Goal: Task Accomplishment & Management: Manage account settings

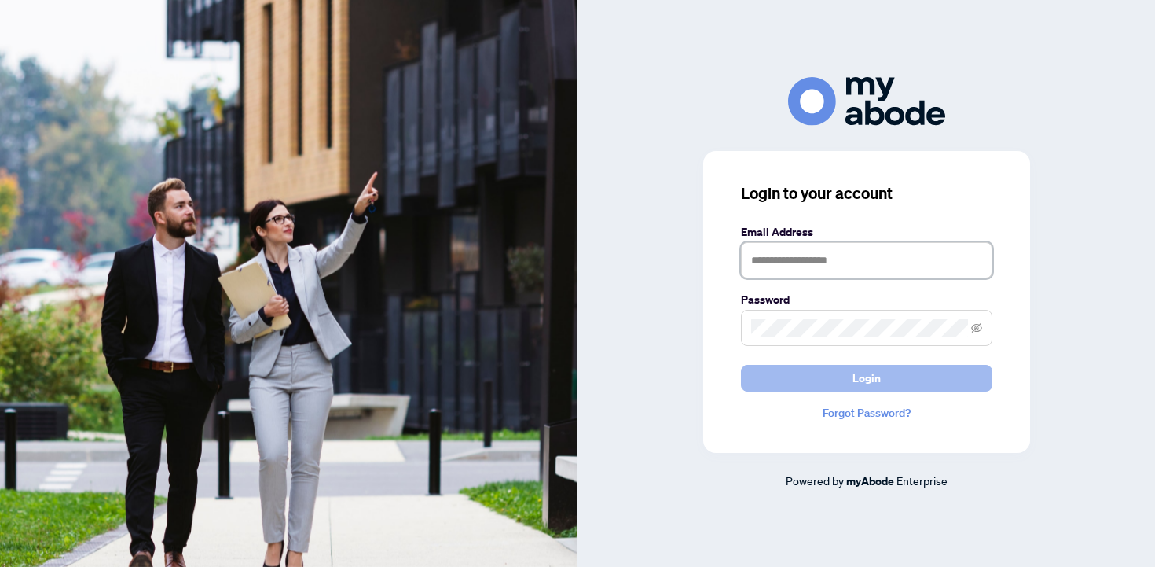
type input "**********"
click at [865, 380] on span "Login" at bounding box center [867, 377] width 28 height 25
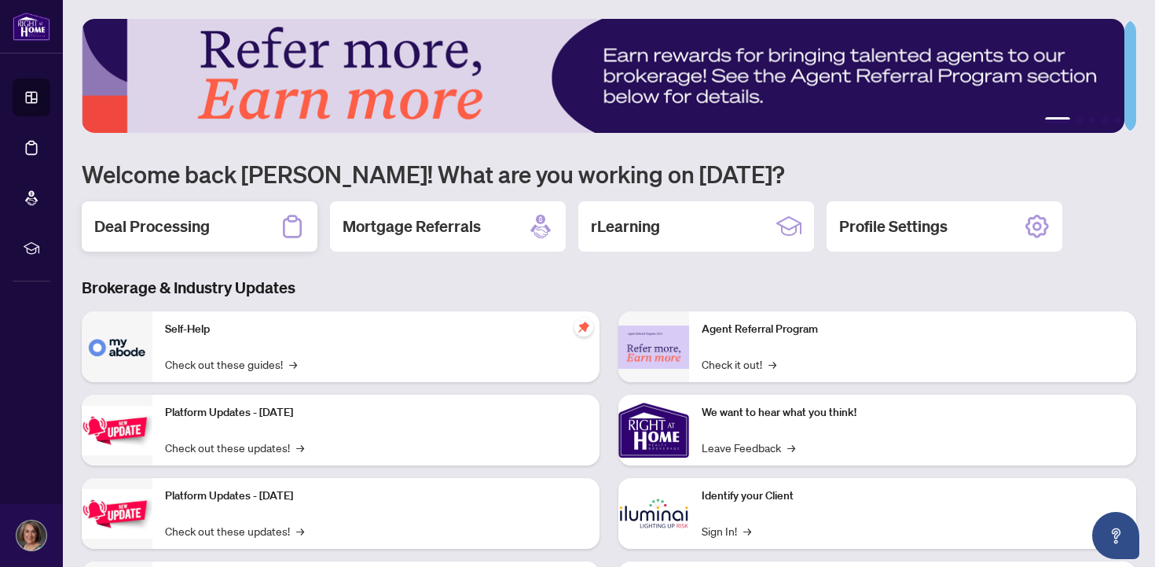
click at [193, 227] on h2 "Deal Processing" at bounding box center [152, 226] width 116 height 22
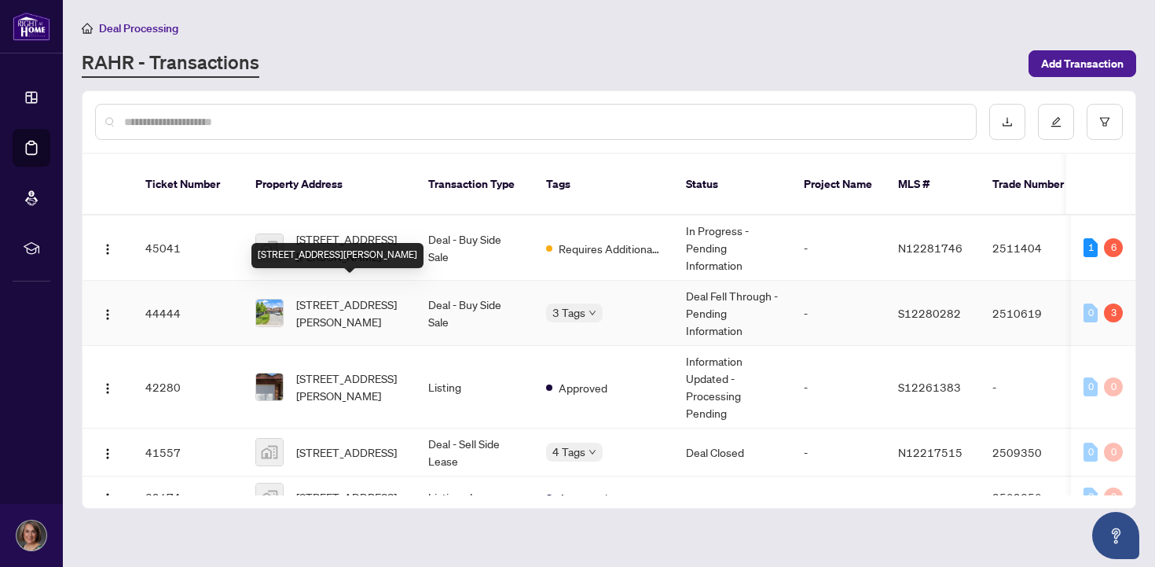
click at [314, 301] on span "[STREET_ADDRESS][PERSON_NAME]" at bounding box center [349, 313] width 107 height 35
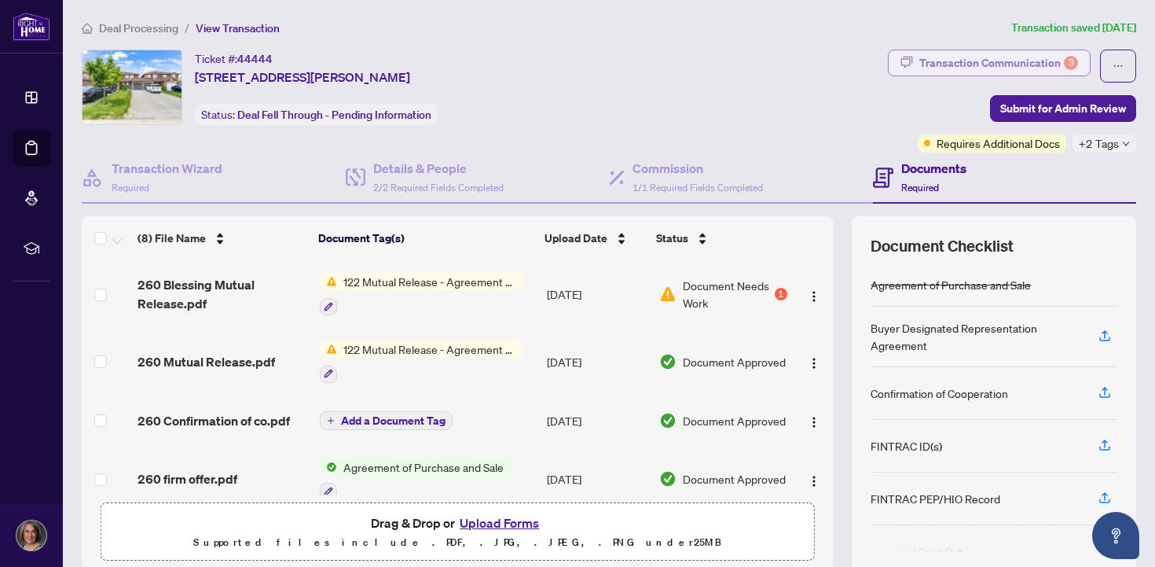
click at [959, 63] on div "Transaction Communication 3" at bounding box center [999, 62] width 159 height 25
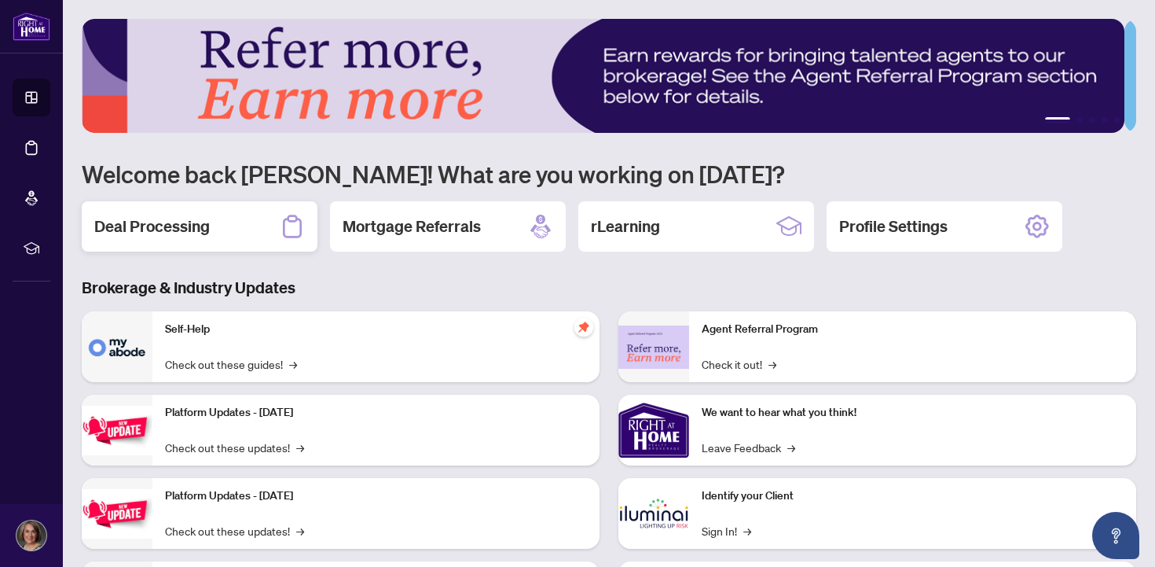
click at [180, 230] on h2 "Deal Processing" at bounding box center [152, 226] width 116 height 22
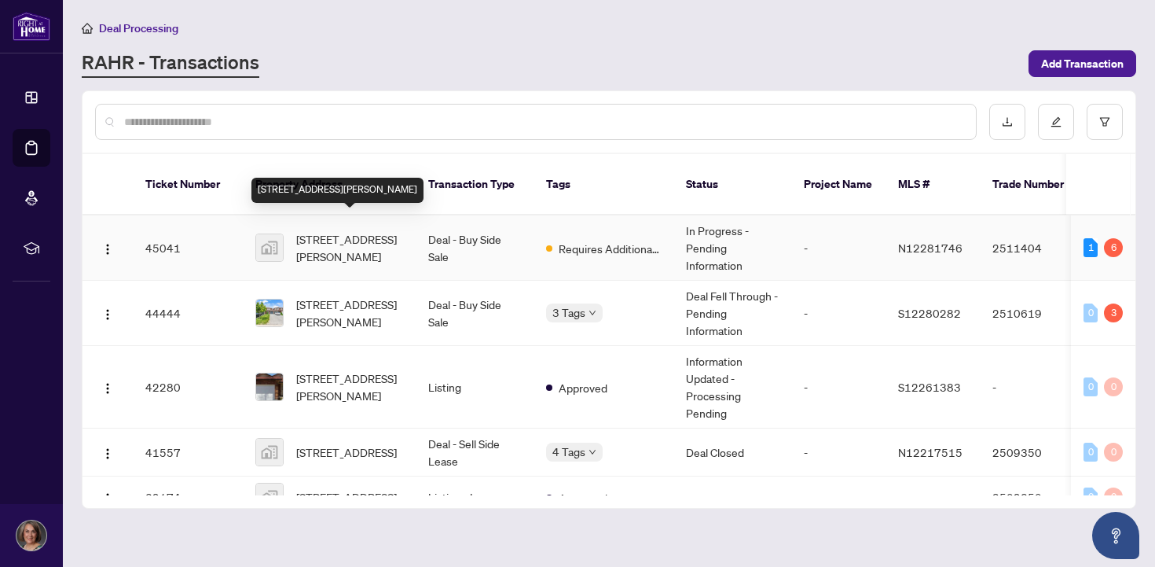
click at [319, 230] on span "[STREET_ADDRESS][PERSON_NAME]" at bounding box center [349, 247] width 107 height 35
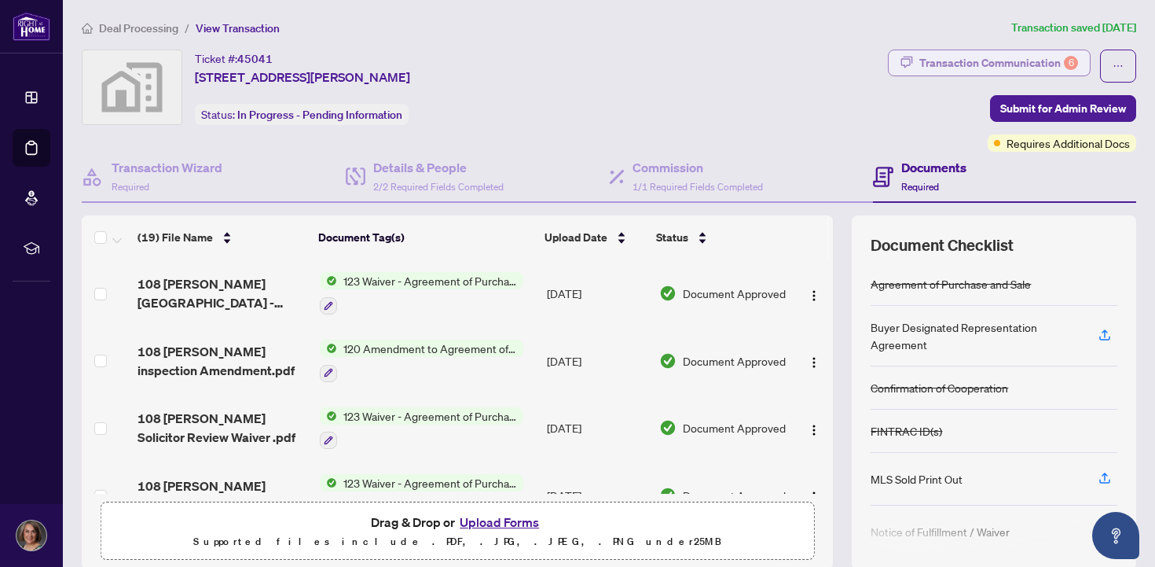
click at [920, 64] on div "Transaction Communication 6" at bounding box center [999, 62] width 159 height 25
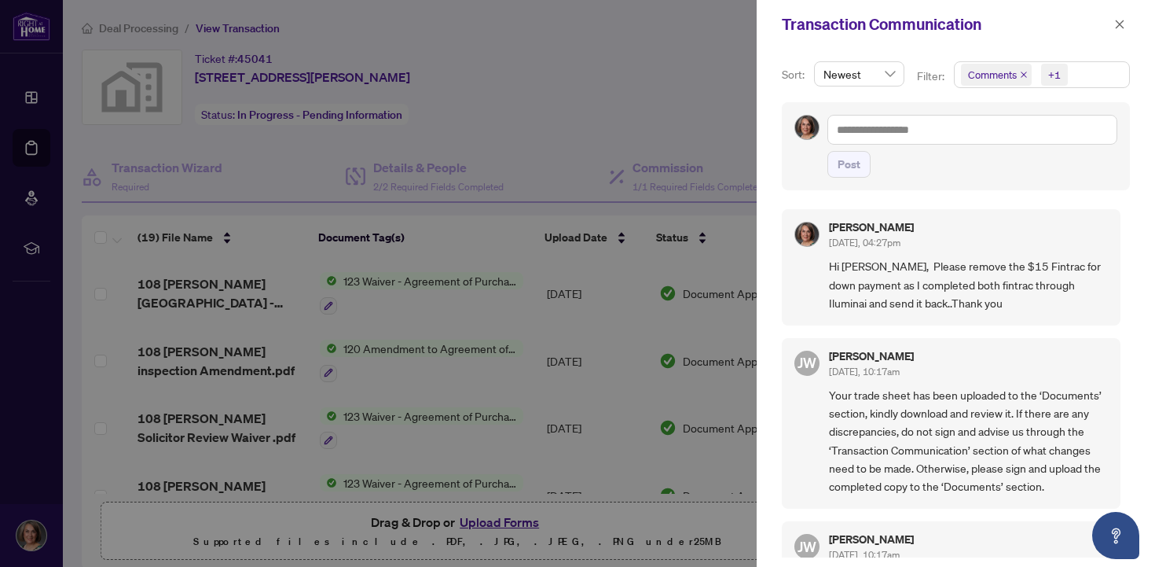
click at [670, 116] on div at bounding box center [577, 283] width 1155 height 567
click at [828, 75] on span "Newest" at bounding box center [860, 74] width 72 height 24
click at [684, 96] on div at bounding box center [577, 283] width 1155 height 567
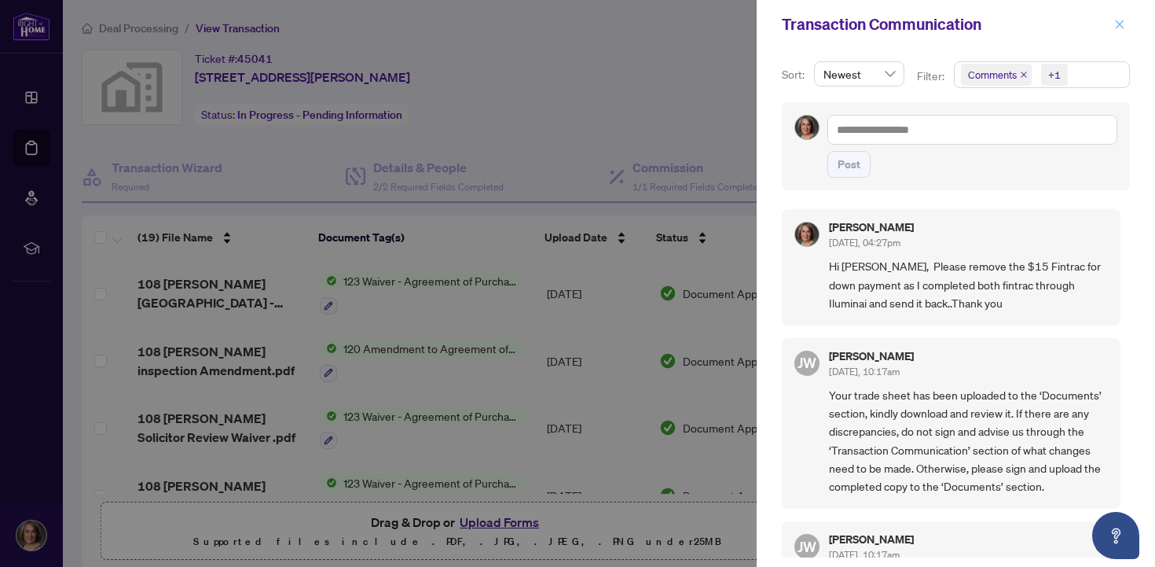
click at [1121, 24] on icon "close" at bounding box center [1120, 24] width 11 height 11
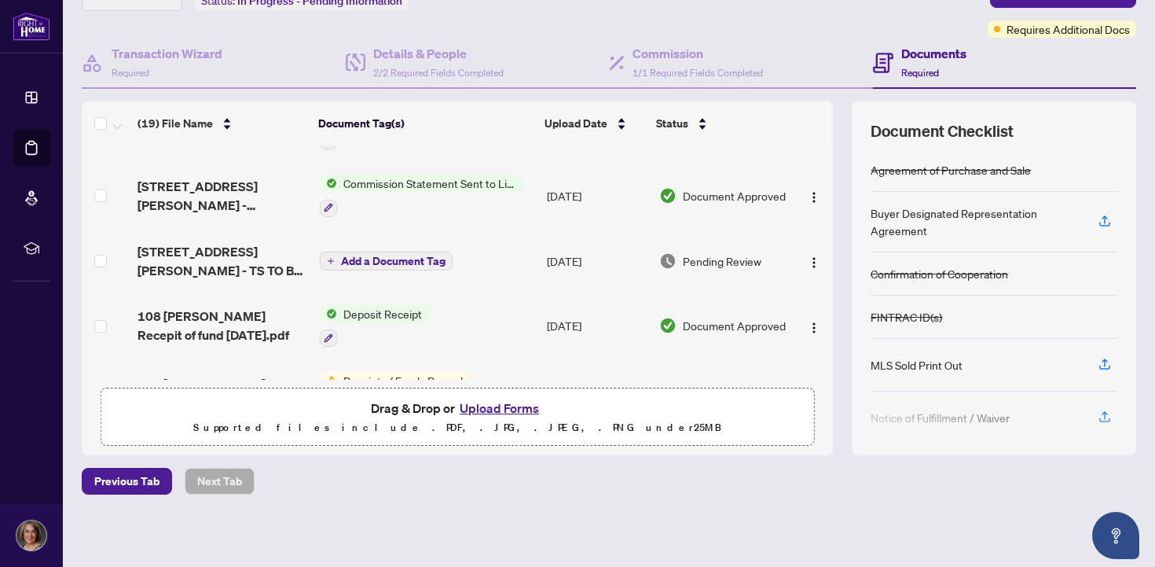
scroll to position [234, 0]
